Goal: Information Seeking & Learning: Understand process/instructions

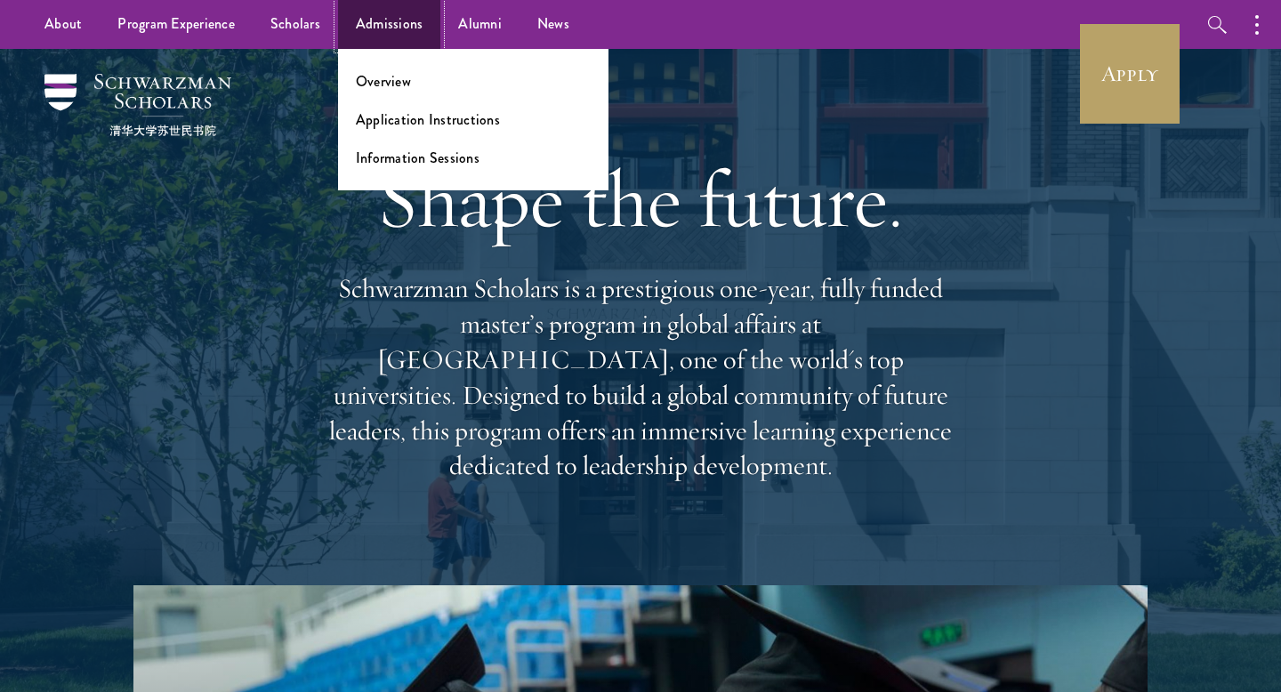
click at [392, 18] on link "Admissions" at bounding box center [389, 24] width 103 height 49
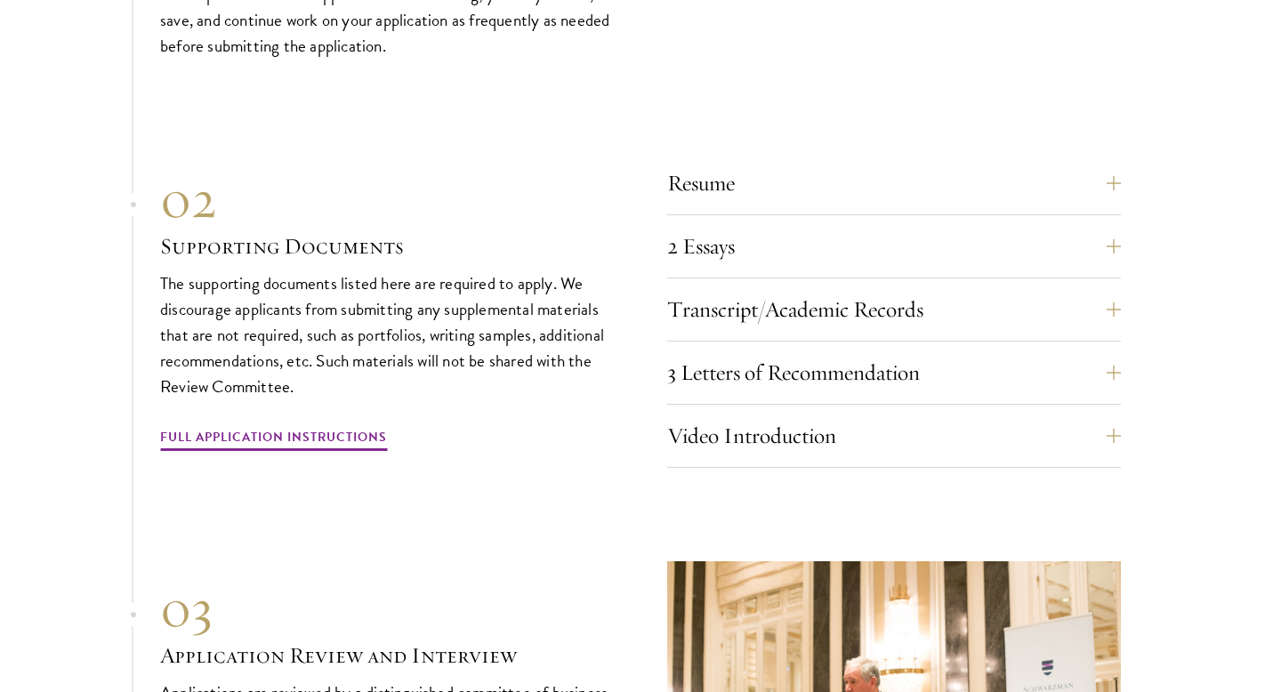
scroll to position [5862, 0]
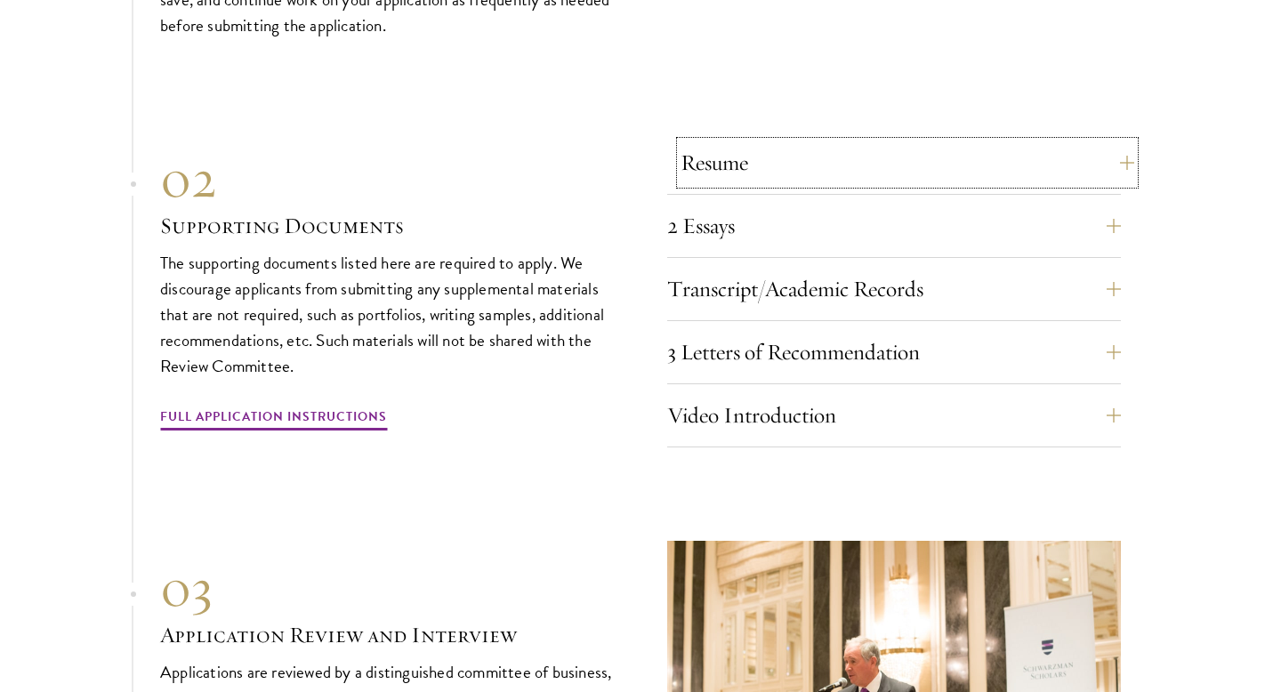
click at [741, 141] on button "Resume" at bounding box center [908, 162] width 454 height 43
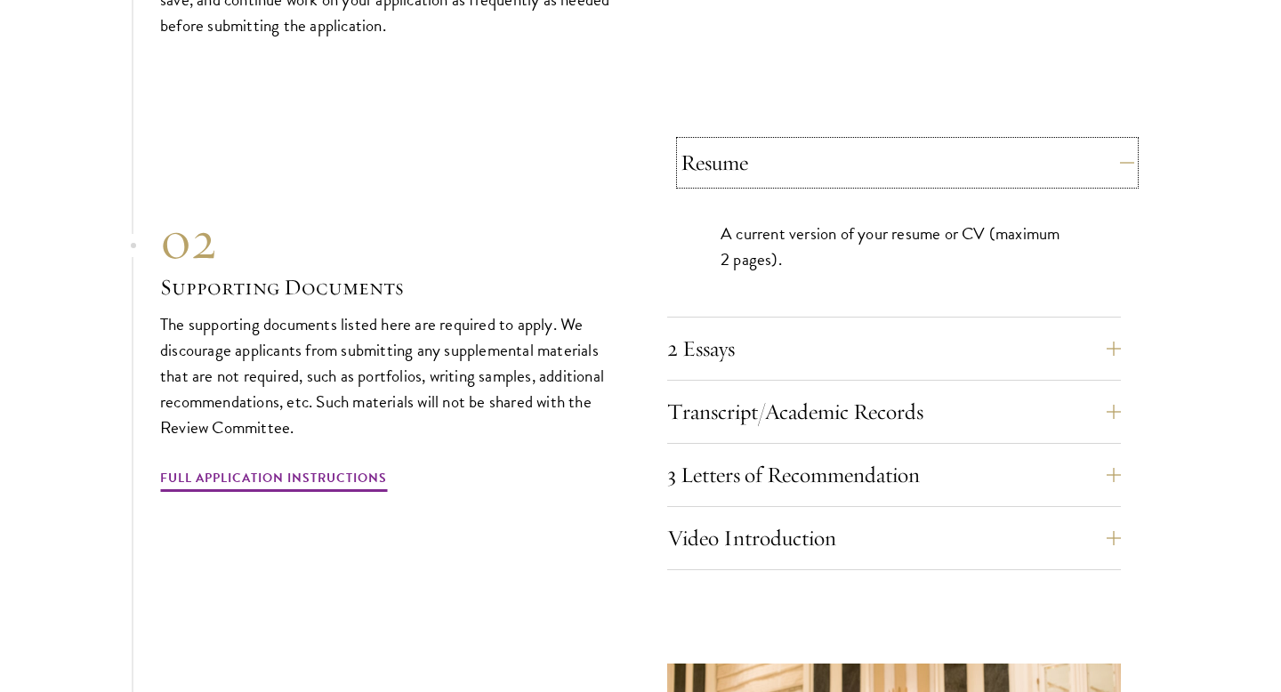
click at [741, 141] on button "Resume" at bounding box center [908, 162] width 454 height 43
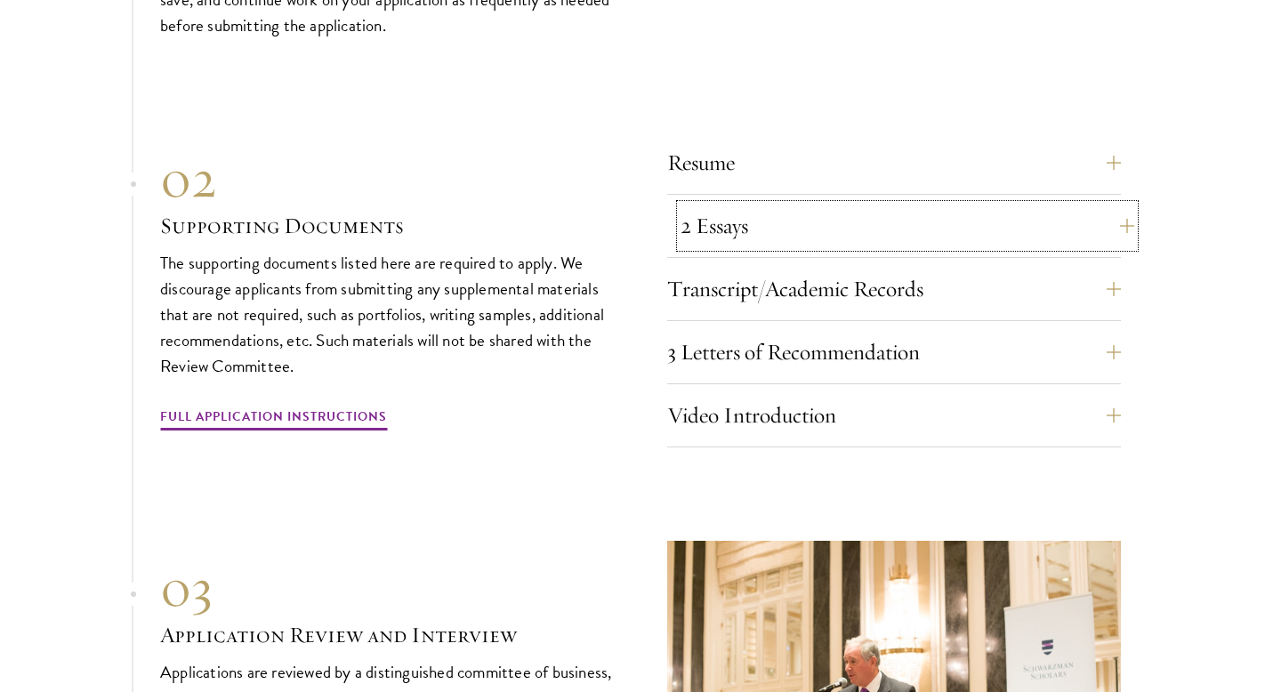
click at [737, 205] on button "2 Essays" at bounding box center [908, 226] width 454 height 43
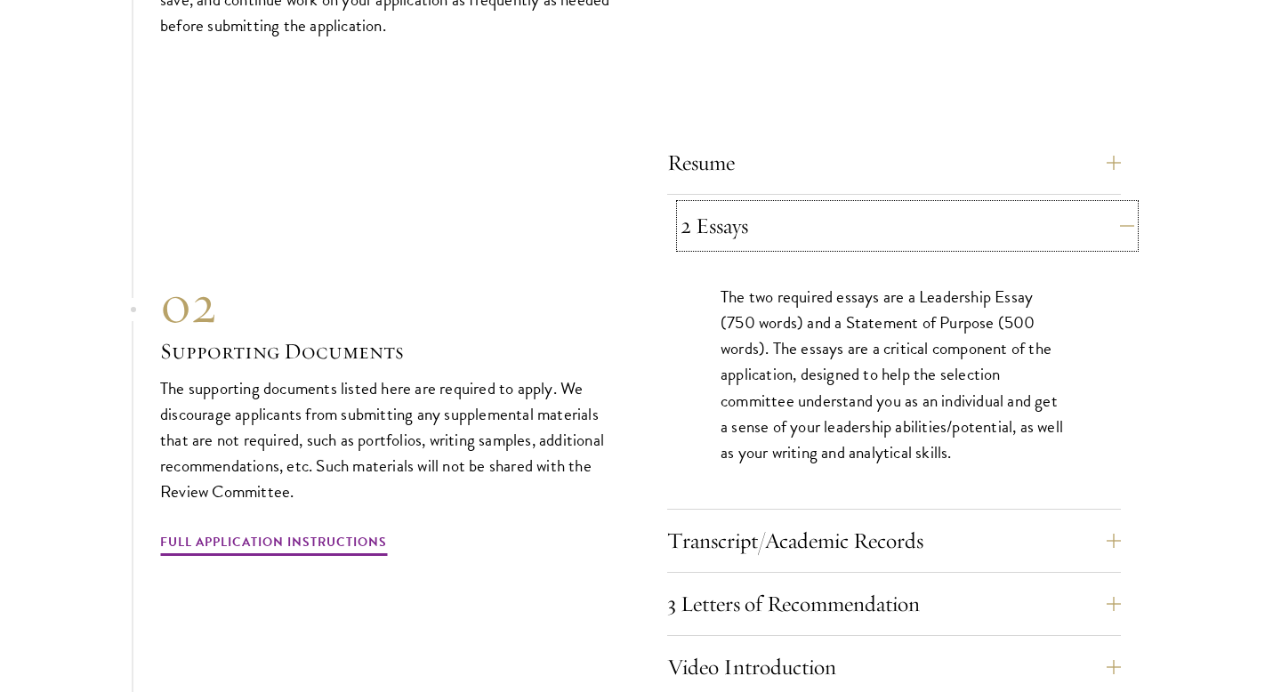
click at [737, 205] on button "2 Essays" at bounding box center [908, 226] width 454 height 43
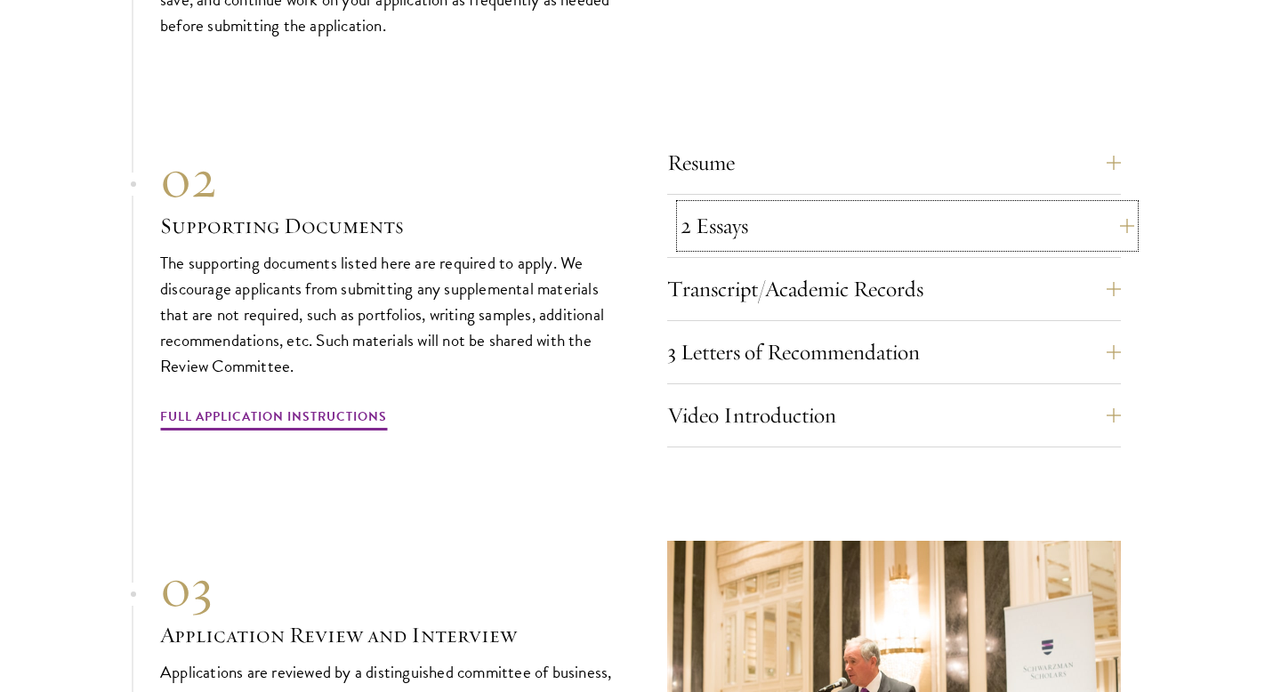
click at [752, 237] on button "2 Essays" at bounding box center [908, 226] width 454 height 43
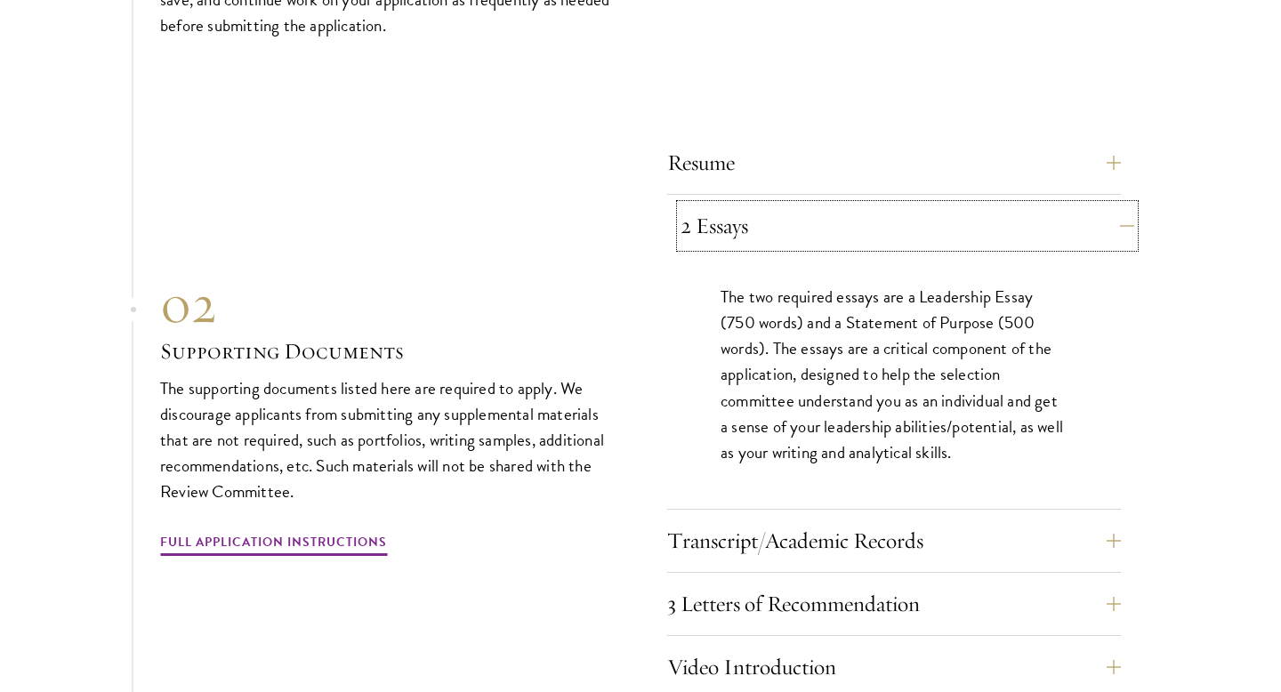
click at [752, 237] on button "2 Essays" at bounding box center [908, 226] width 454 height 43
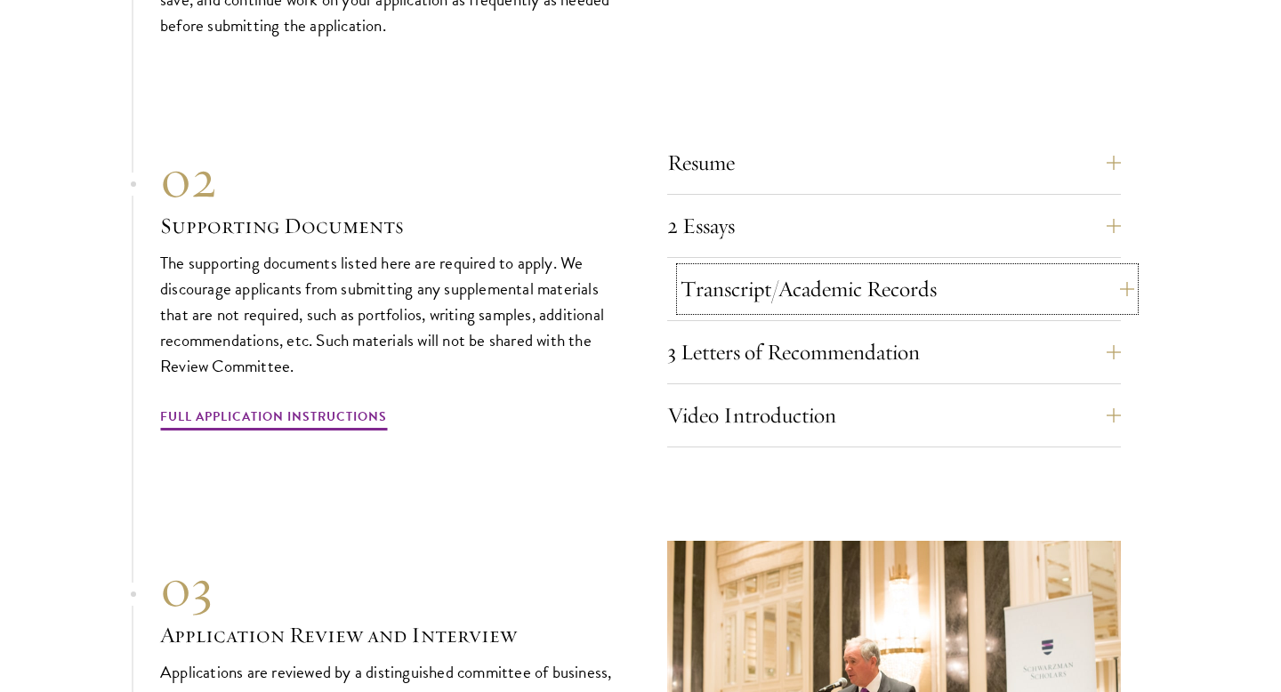
click at [760, 287] on button "Transcript/Academic Records" at bounding box center [908, 289] width 454 height 43
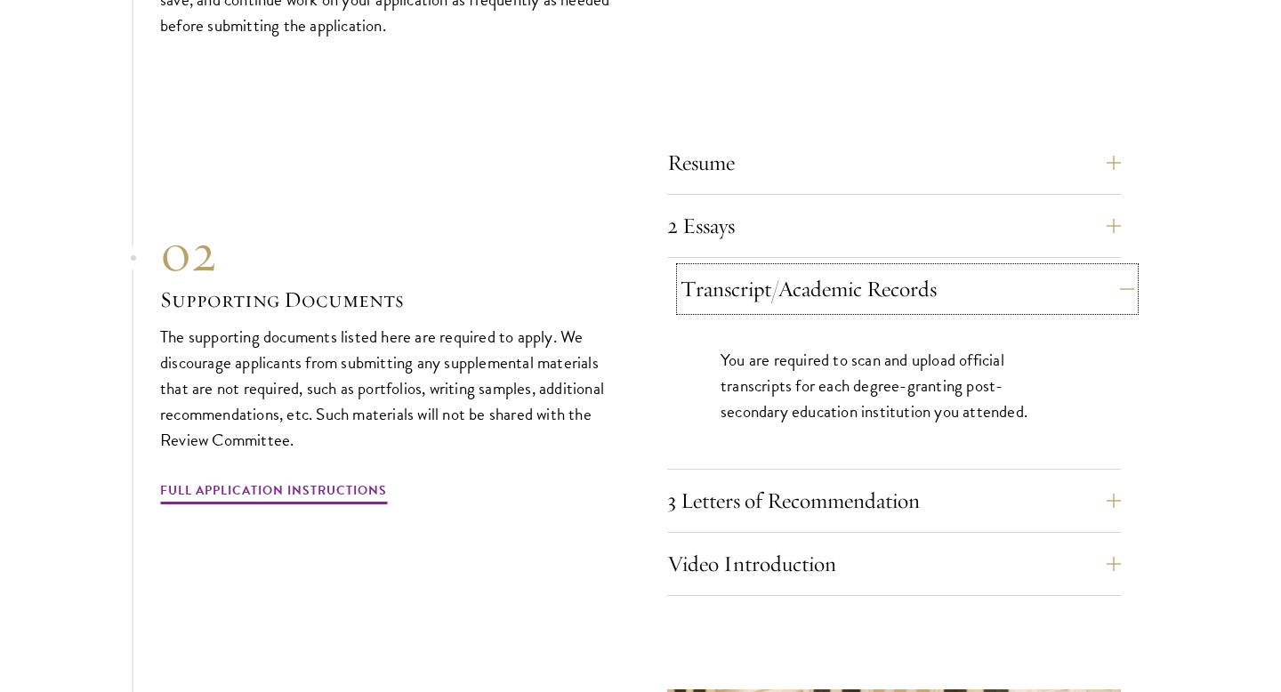
click at [760, 287] on button "Transcript/Academic Records" at bounding box center [908, 289] width 454 height 43
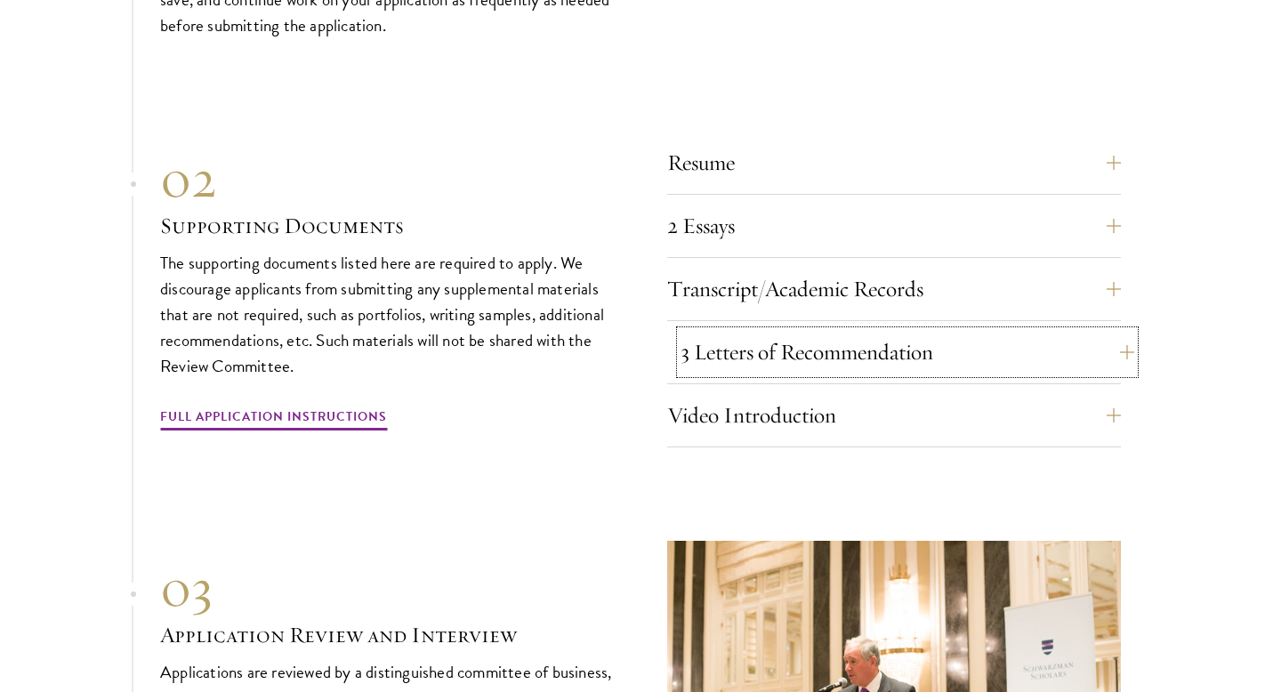
click at [754, 341] on button "3 Letters of Recommendation" at bounding box center [908, 352] width 454 height 43
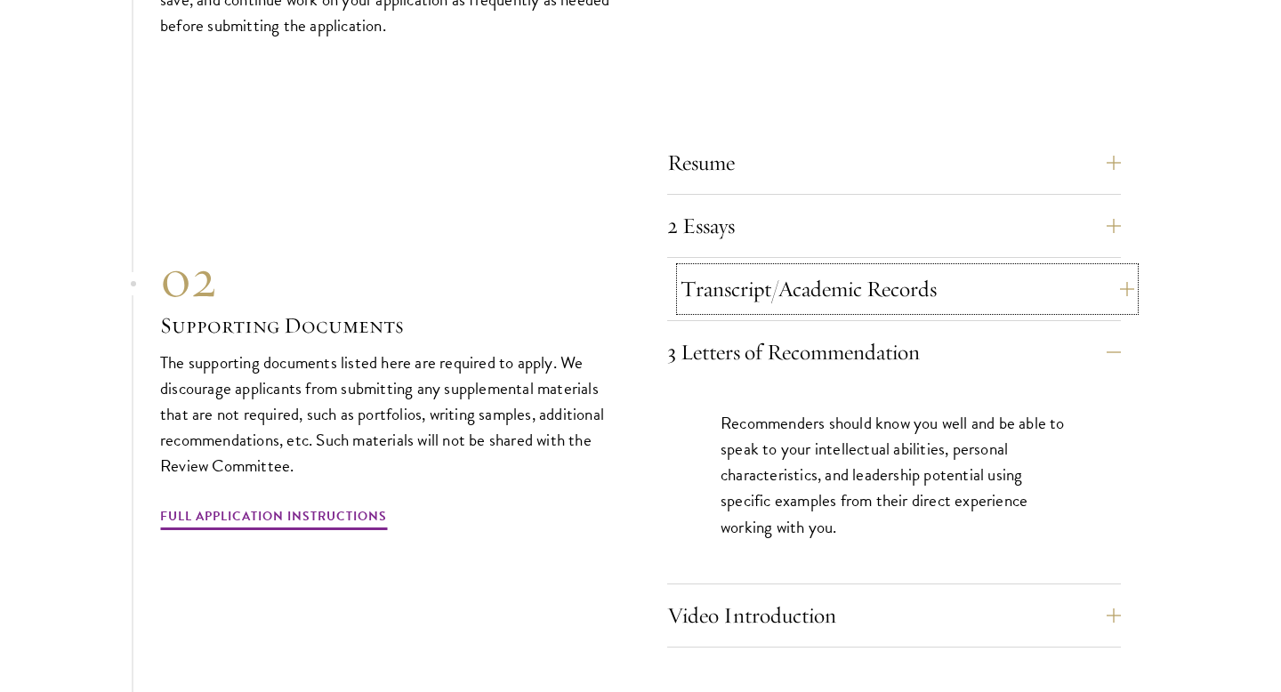
click at [772, 281] on button "Transcript/Academic Records" at bounding box center [908, 289] width 454 height 43
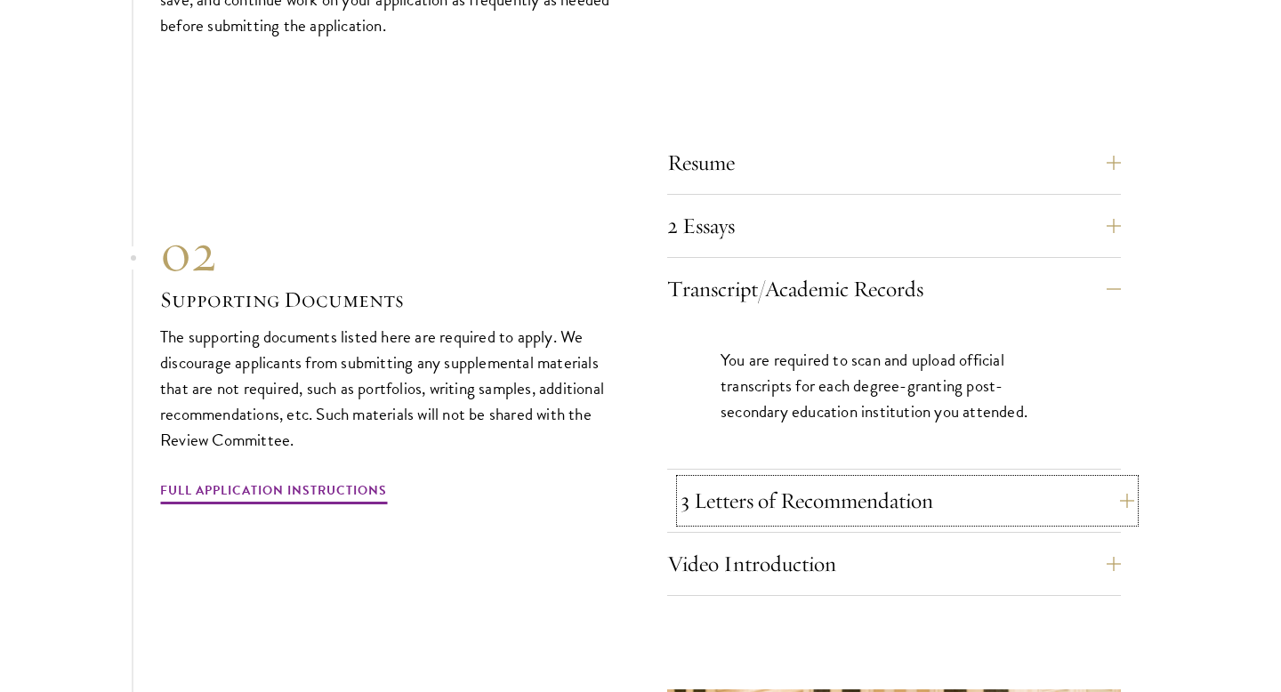
click at [851, 502] on button "3 Letters of Recommendation" at bounding box center [908, 501] width 454 height 43
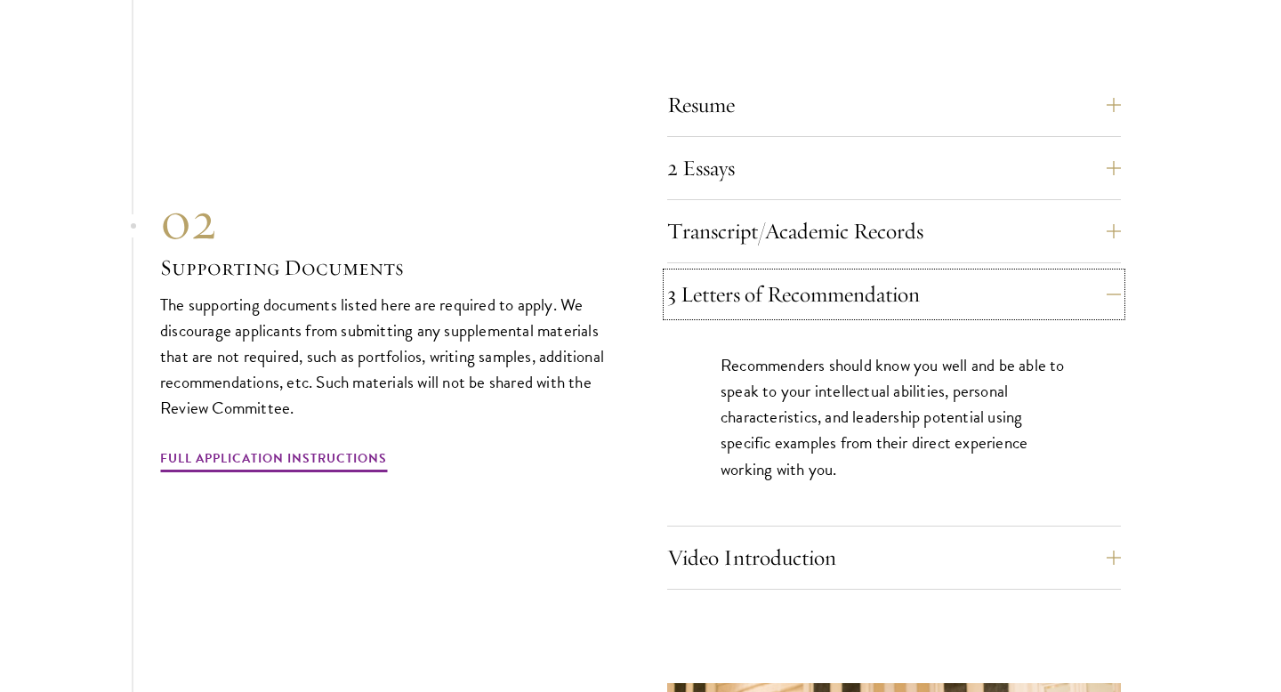
scroll to position [5922, 0]
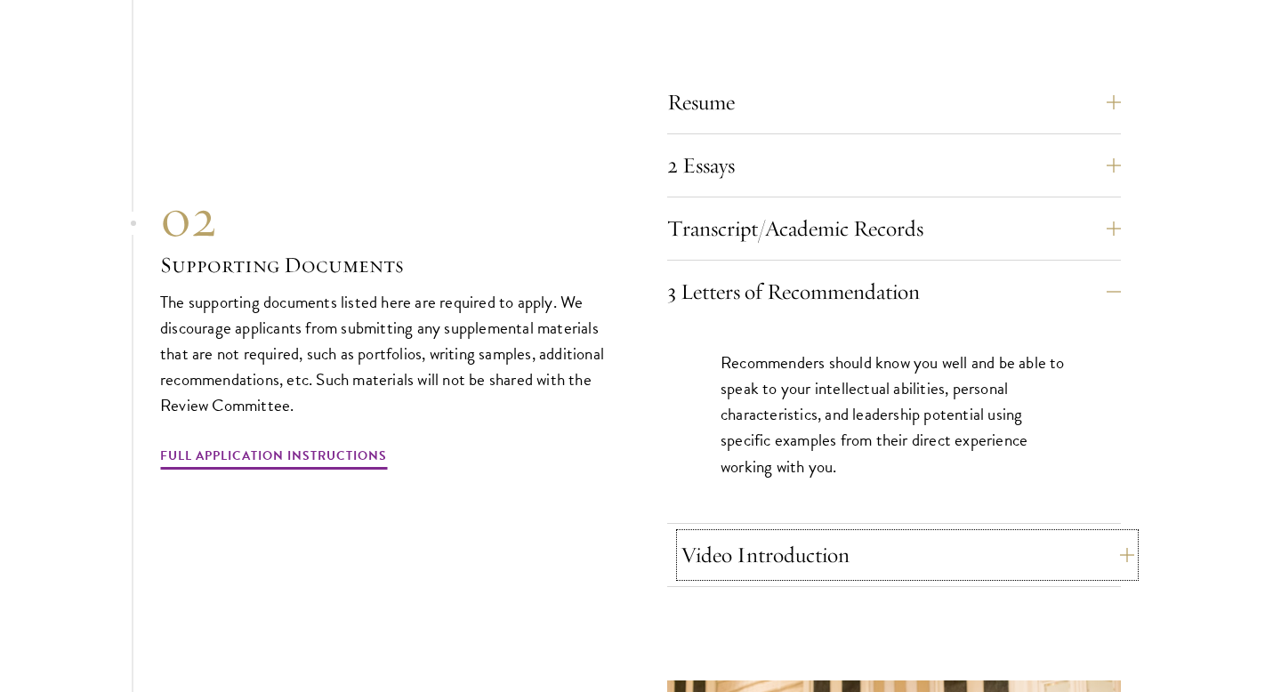
click at [785, 541] on button "Video Introduction" at bounding box center [908, 555] width 454 height 43
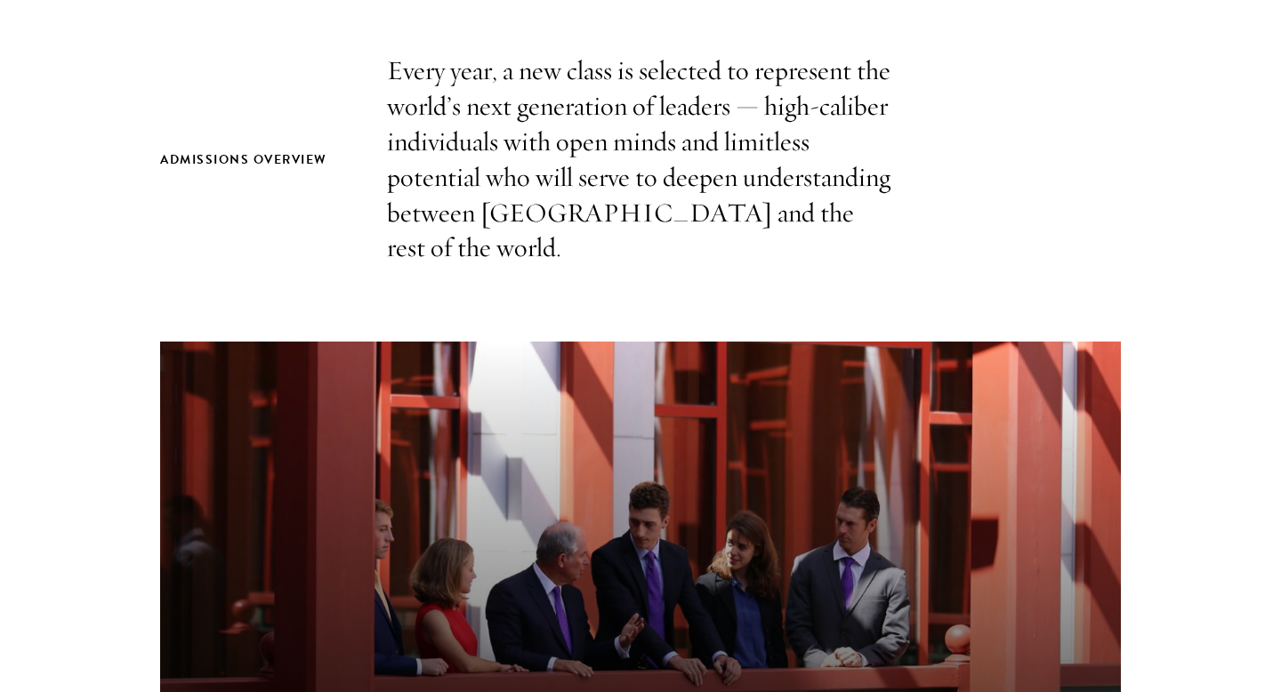
scroll to position [586, 0]
